Goal: Check status: Check status

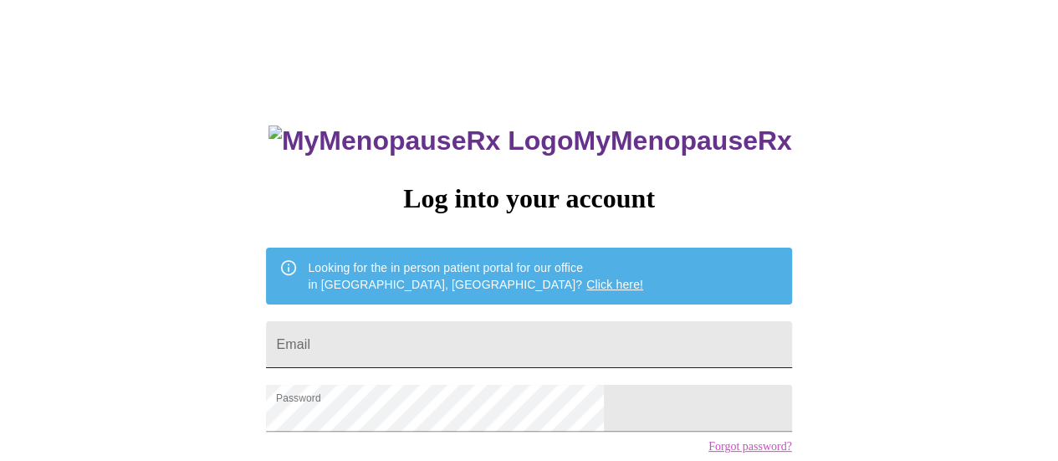
click at [578, 336] on input "Email" at bounding box center [528, 344] width 525 height 47
type input "[EMAIL_ADDRESS][DOMAIN_NAME]"
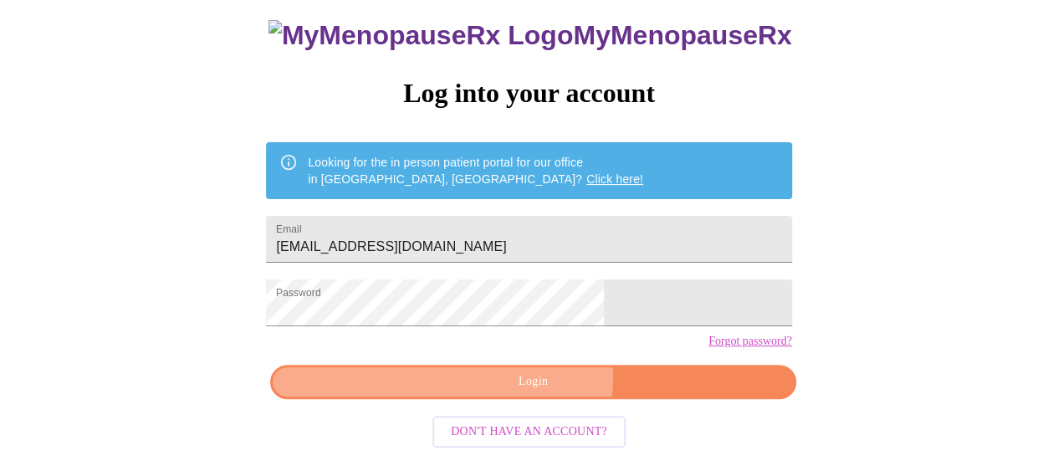
click at [535, 382] on span "Login" at bounding box center [532, 381] width 487 height 21
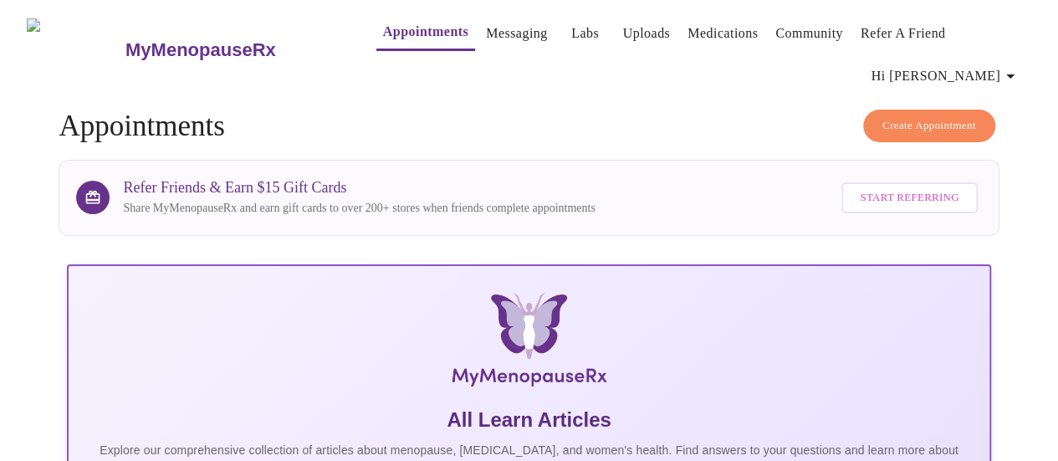
click at [571, 34] on link "Labs" at bounding box center [585, 33] width 28 height 23
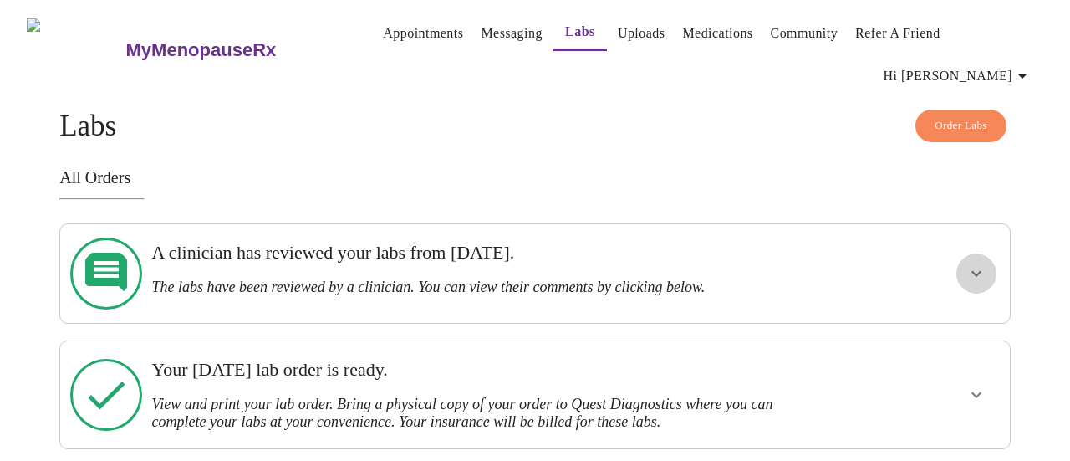
click at [982, 271] on icon "show more" at bounding box center [977, 274] width 10 height 6
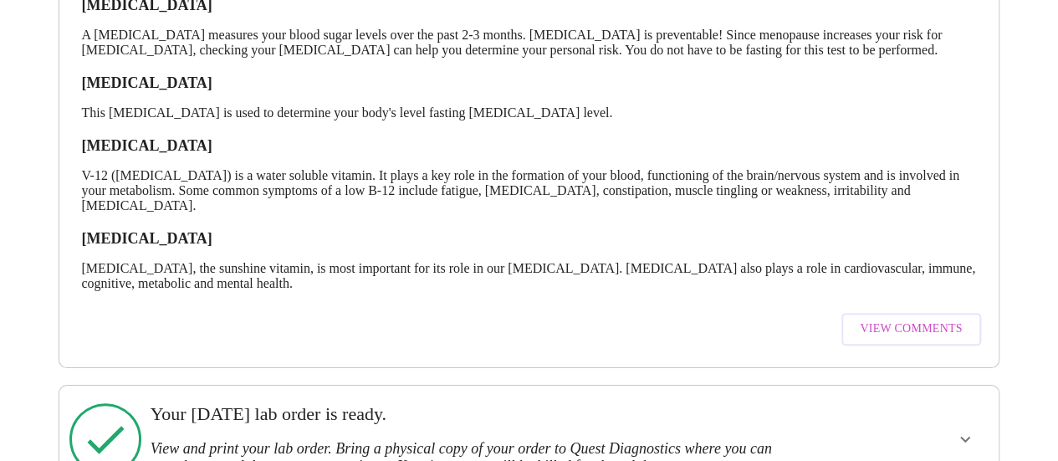
scroll to position [505, 0]
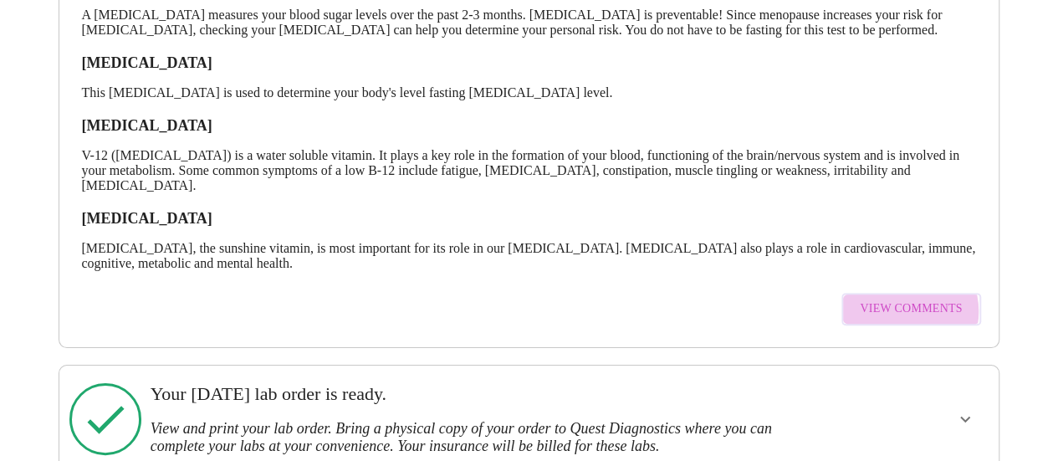
click at [908, 299] on span "View Comments" at bounding box center [911, 309] width 102 height 21
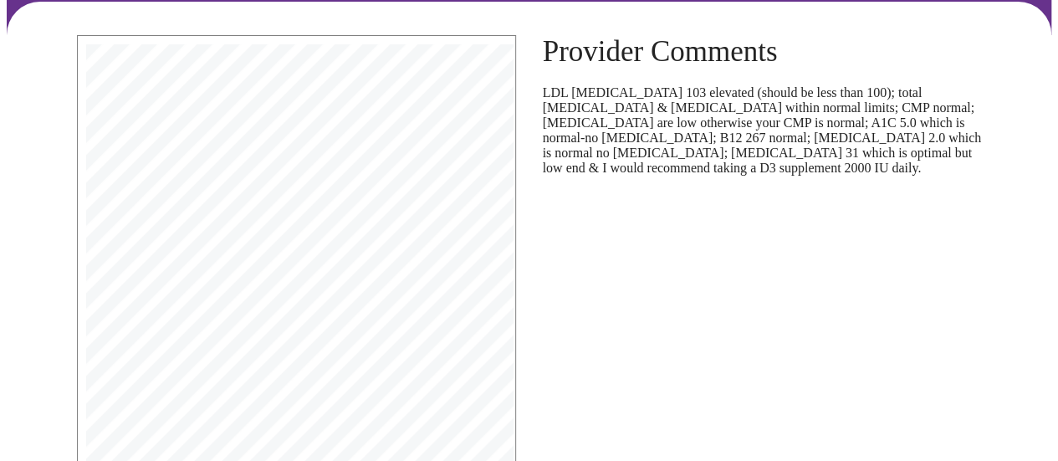
scroll to position [140, 0]
